Goal: Check status: Check status

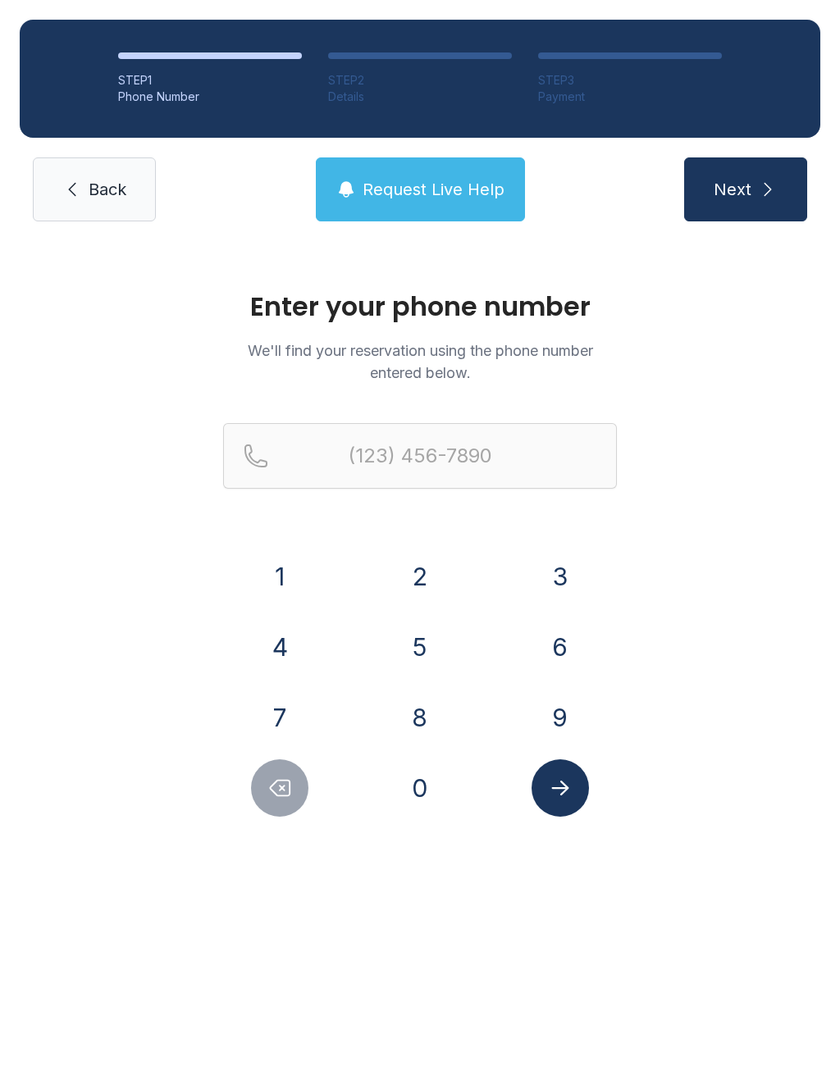
click at [566, 648] on button "6" at bounding box center [559, 646] width 57 height 57
click at [282, 570] on button "1" at bounding box center [279, 576] width 57 height 57
click at [447, 653] on button "5" at bounding box center [419, 646] width 57 height 57
click at [559, 644] on button "6" at bounding box center [559, 646] width 57 height 57
click at [563, 728] on button "9" at bounding box center [559, 717] width 57 height 57
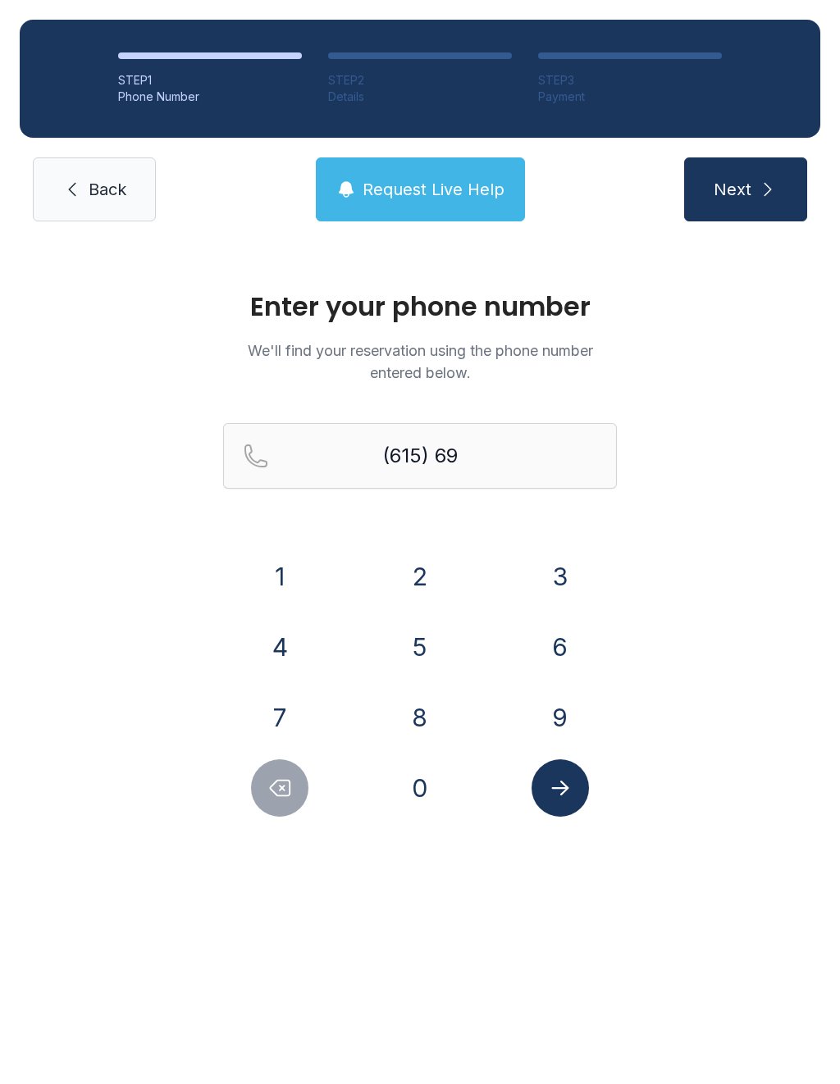
click at [571, 567] on button "3" at bounding box center [559, 576] width 57 height 57
click at [419, 580] on button "2" at bounding box center [419, 576] width 57 height 57
click at [573, 556] on button "3" at bounding box center [559, 576] width 57 height 57
click at [280, 568] on button "1" at bounding box center [279, 576] width 57 height 57
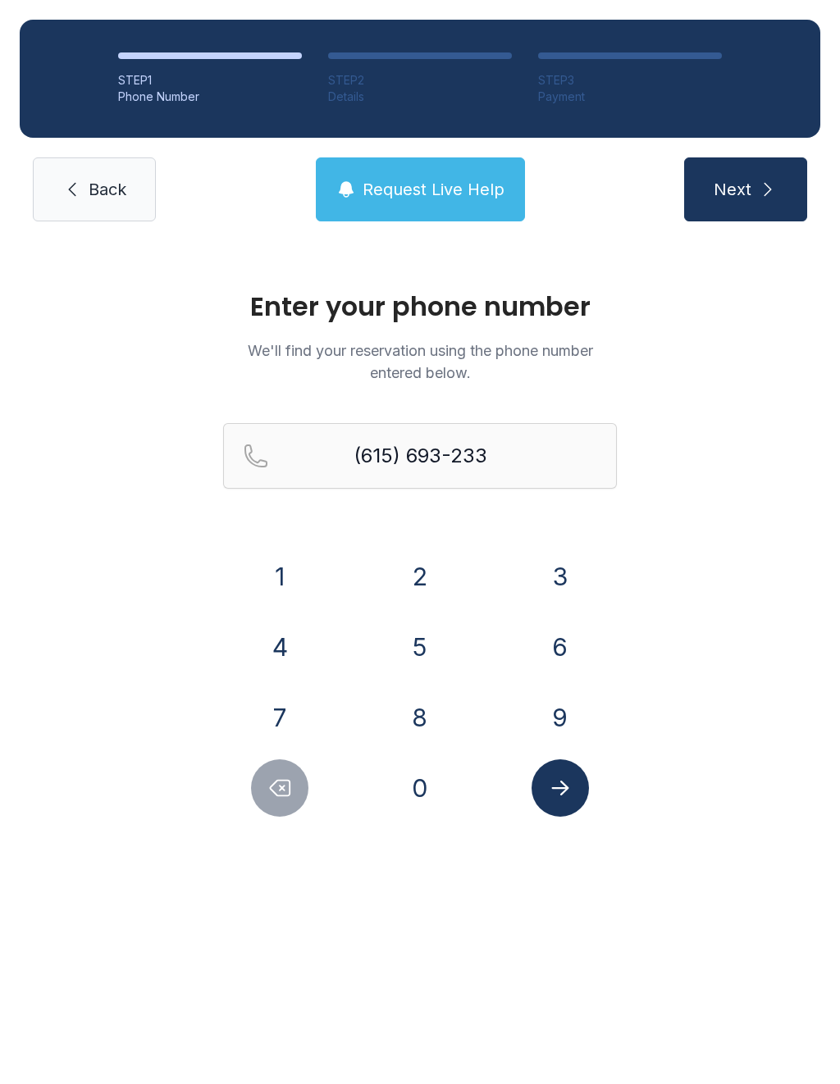
type input "[PHONE_NUMBER]"
click at [560, 785] on icon "Submit lookup form" at bounding box center [560, 788] width 25 height 25
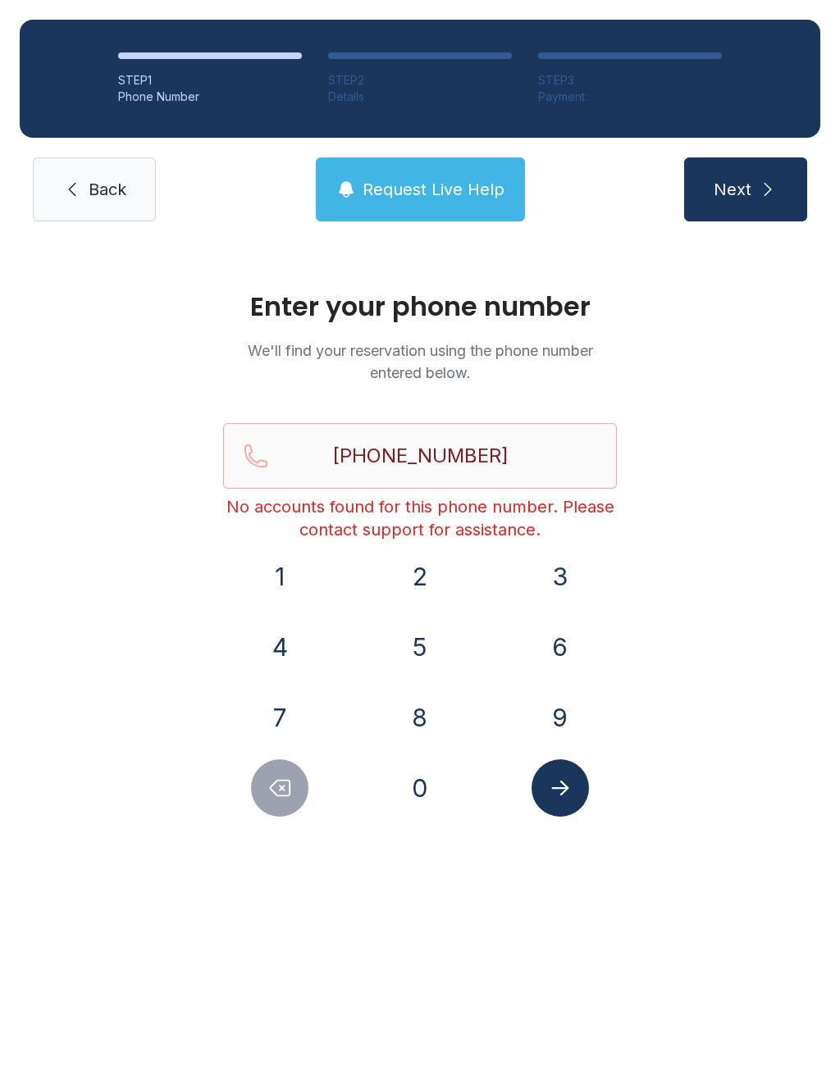
click at [81, 206] on link "Back" at bounding box center [94, 189] width 123 height 64
